Goal: Task Accomplishment & Management: Use online tool/utility

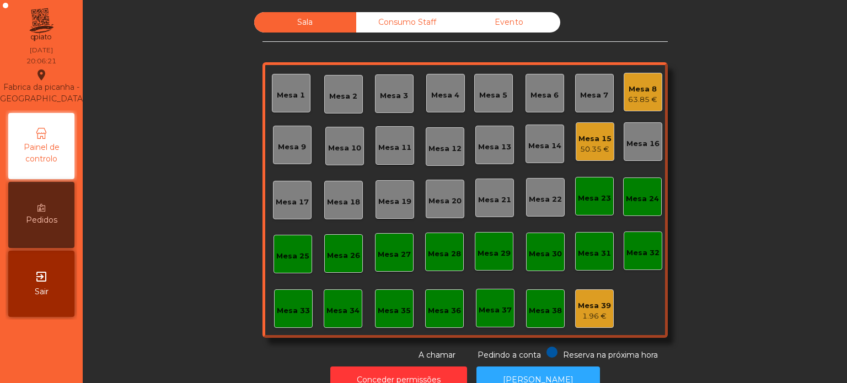
scroll to position [30, 0]
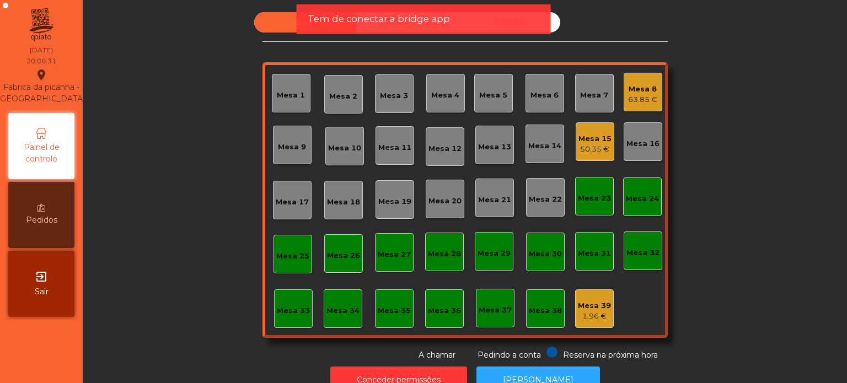
click at [532, 96] on div "Mesa 6" at bounding box center [544, 95] width 28 height 11
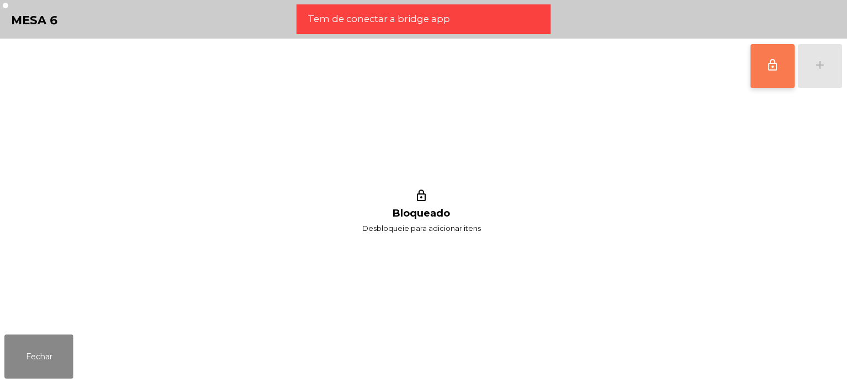
click at [773, 67] on span "lock_outline" at bounding box center [772, 64] width 13 height 13
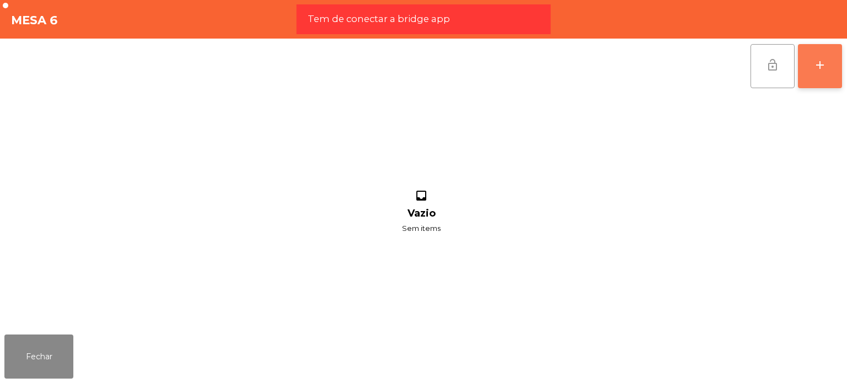
click at [820, 60] on div "add" at bounding box center [819, 64] width 13 height 13
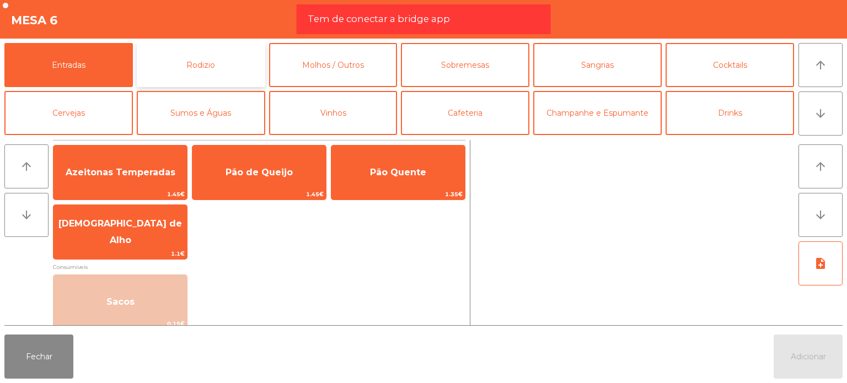
click at [216, 66] on button "Rodizio" at bounding box center [201, 65] width 128 height 44
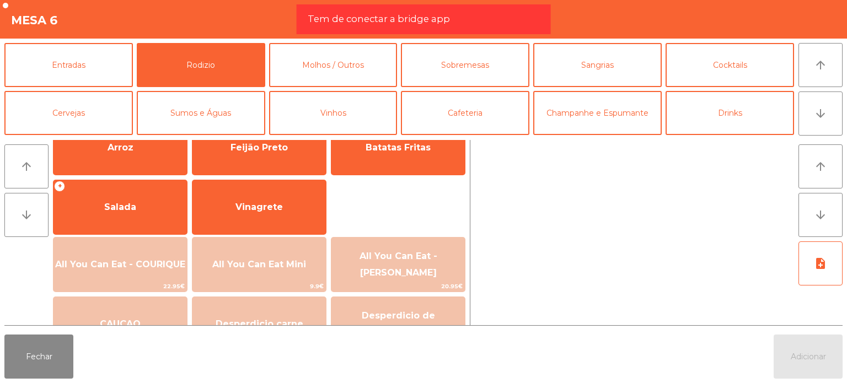
scroll to position [169, 0]
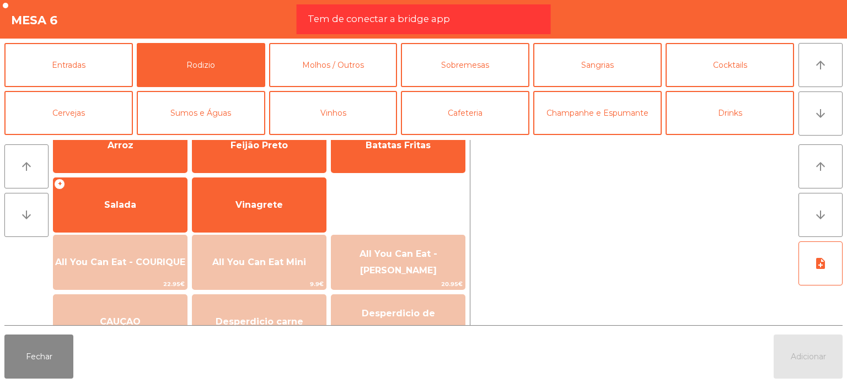
click at [161, 261] on span "All You Can Eat - COURIQUE" at bounding box center [120, 262] width 130 height 10
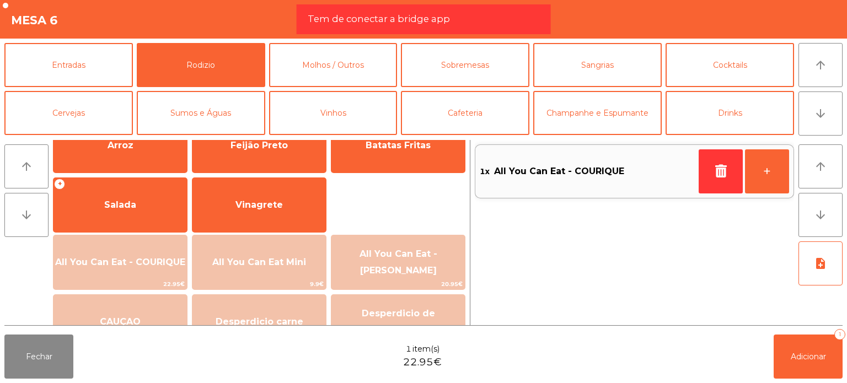
click at [161, 261] on span "All You Can Eat - COURIQUE" at bounding box center [120, 262] width 130 height 10
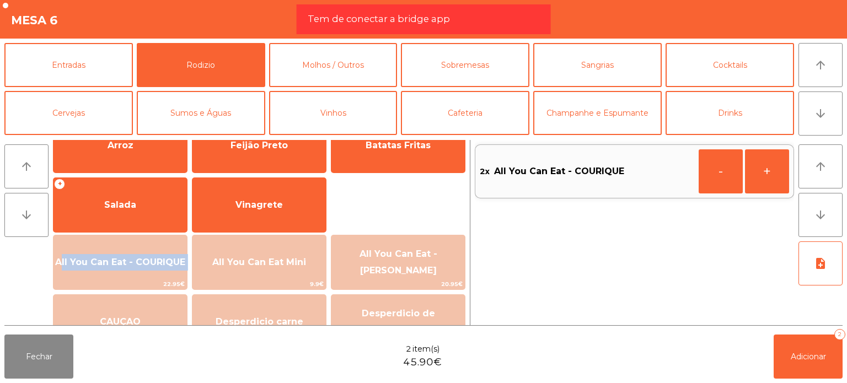
click at [161, 261] on span "All You Can Eat - COURIQUE" at bounding box center [120, 262] width 130 height 10
click at [722, 169] on button "-" at bounding box center [721, 171] width 44 height 44
click at [802, 368] on button "Adicionar 2" at bounding box center [808, 357] width 69 height 44
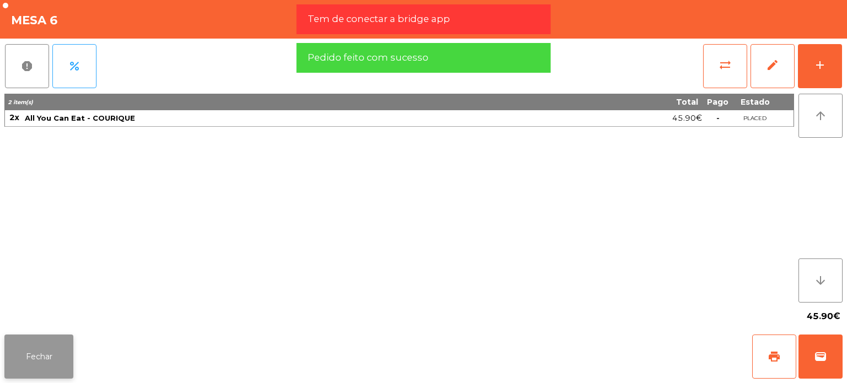
click at [50, 355] on button "Fechar" at bounding box center [38, 357] width 69 height 44
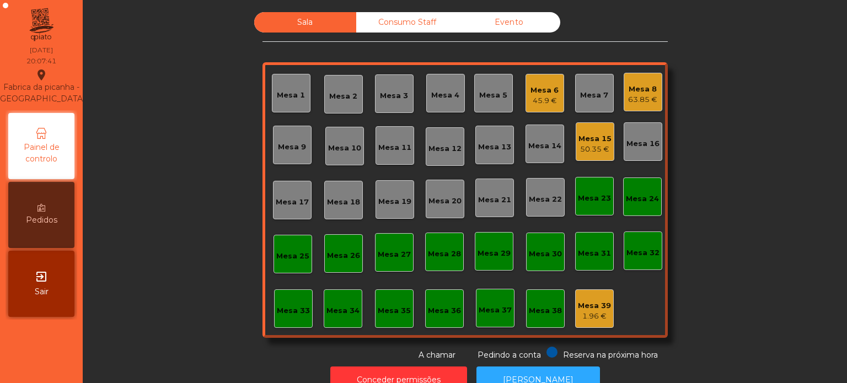
click at [675, 65] on div "Sala Consumo Staff Evento Mesa 1 [GEOGRAPHIC_DATA] 3 Mesa 4 Mesa 5 Mesa 6 45.9 …" at bounding box center [465, 186] width 734 height 349
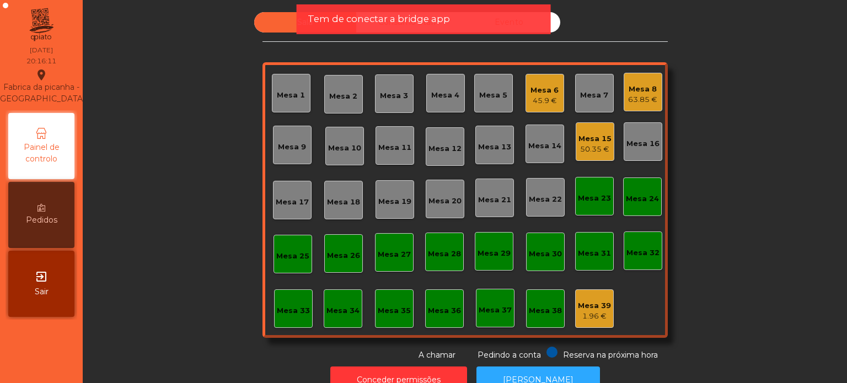
click at [506, 18] on div "Tem de conectar a bridge app" at bounding box center [424, 19] width 232 height 14
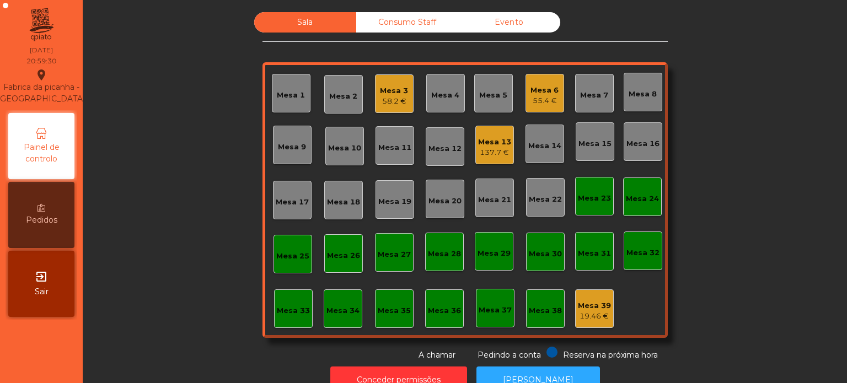
click at [543, 153] on div "Mesa 14" at bounding box center [544, 144] width 39 height 39
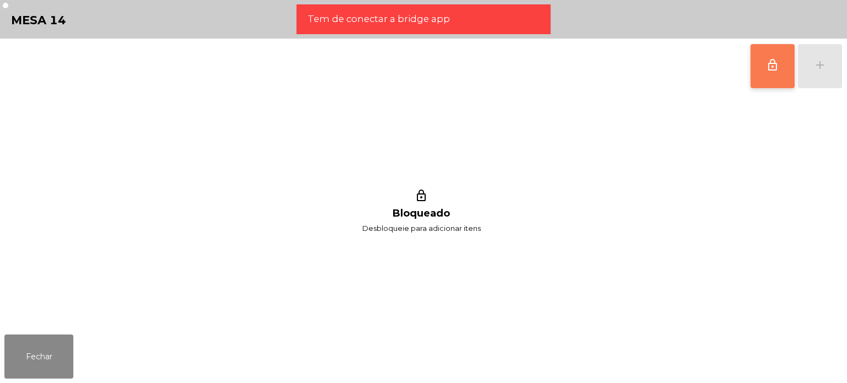
click at [759, 73] on button "lock_outline" at bounding box center [772, 66] width 44 height 44
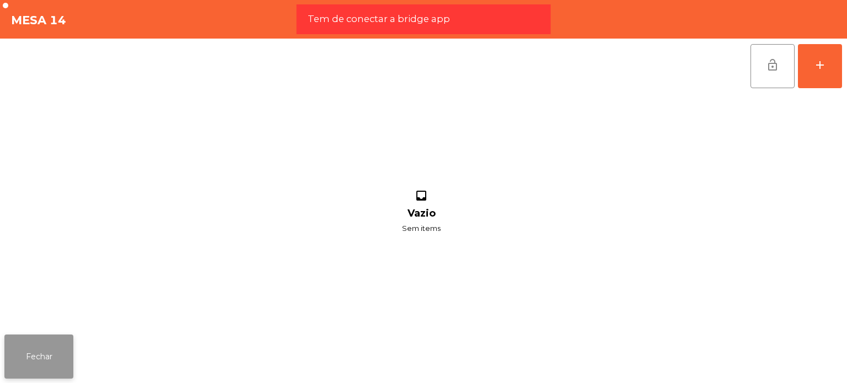
click at [32, 351] on button "Fechar" at bounding box center [38, 357] width 69 height 44
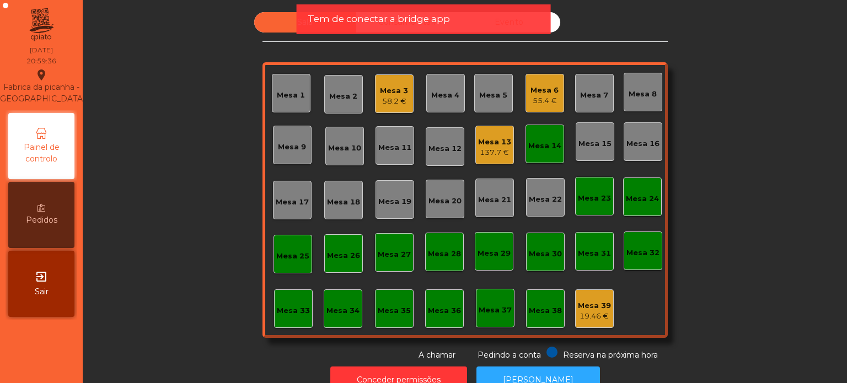
click at [503, 143] on div "Mesa 13" at bounding box center [494, 142] width 33 height 11
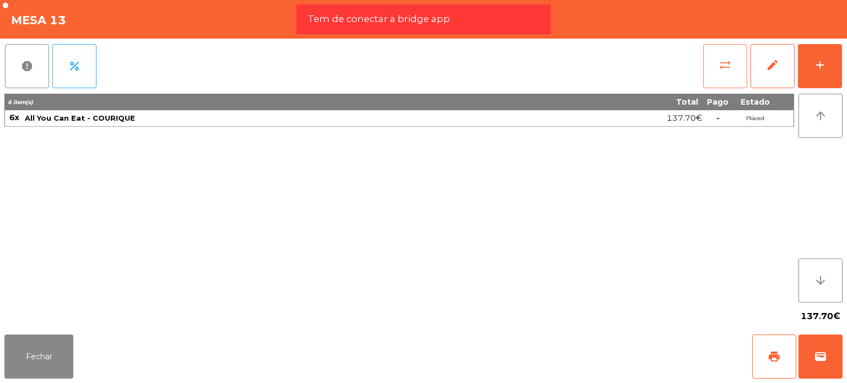
click at [711, 77] on button "sync_alt" at bounding box center [725, 66] width 44 height 44
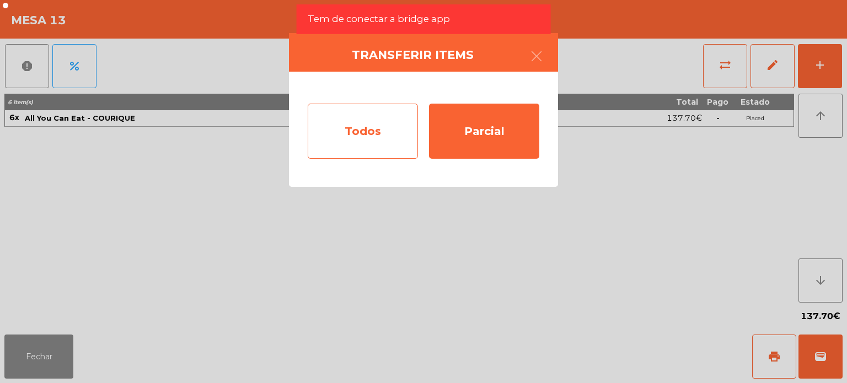
click at [404, 119] on div "Todos" at bounding box center [363, 131] width 110 height 55
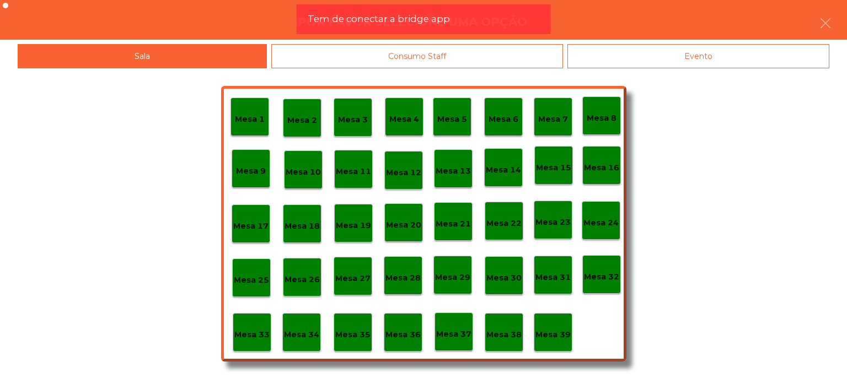
click at [500, 156] on div "Mesa 14" at bounding box center [503, 167] width 39 height 39
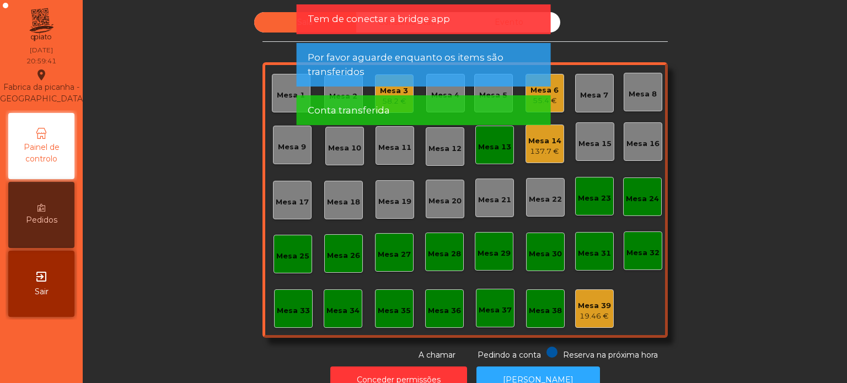
click at [500, 144] on div "Mesa 13" at bounding box center [494, 147] width 33 height 11
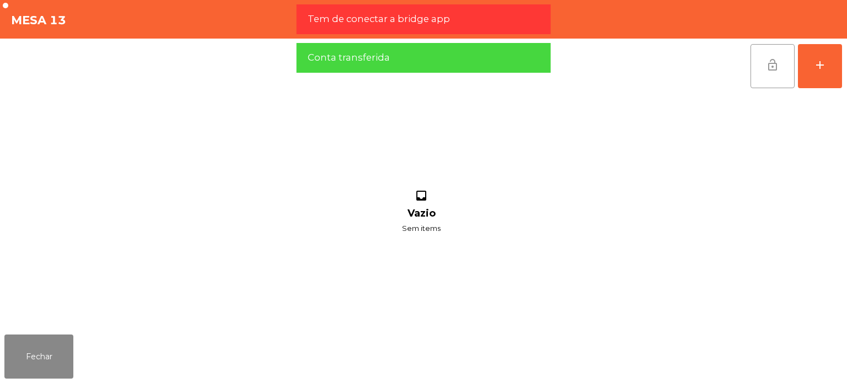
click at [772, 63] on span "lock_open" at bounding box center [772, 64] width 13 height 13
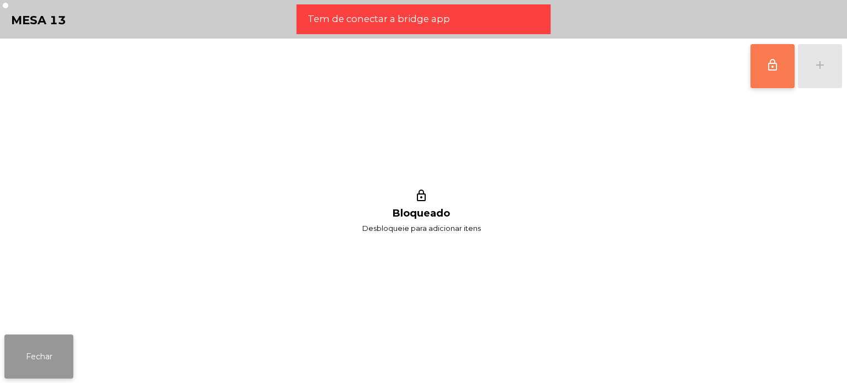
click at [45, 336] on button "Fechar" at bounding box center [38, 357] width 69 height 44
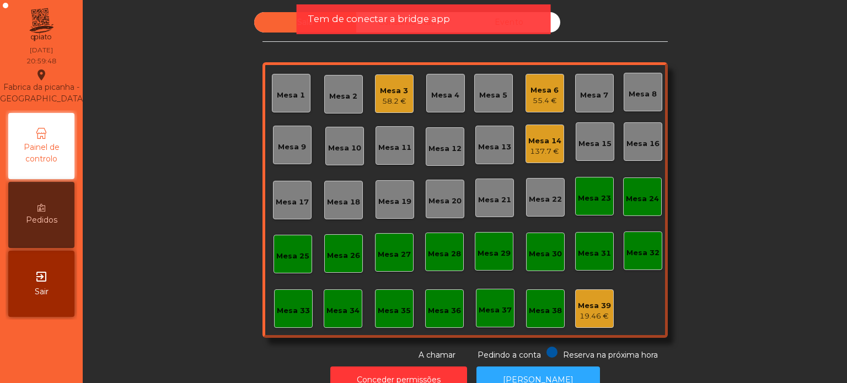
click at [368, 8] on div "Tem de conectar a bridge app" at bounding box center [424, 19] width 254 height 30
click at [366, 20] on span "Tem de conectar a bridge app" at bounding box center [379, 19] width 142 height 14
